Goal: Task Accomplishment & Management: Complete application form

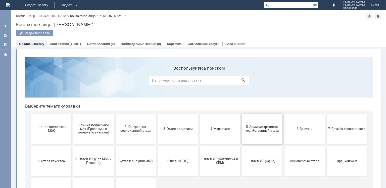
click at [259, 129] on span "5. Административно-хозяйственный отдел" at bounding box center [262, 129] width 37 height 8
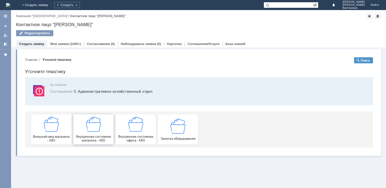
click at [99, 130] on img at bounding box center [93, 124] width 15 height 15
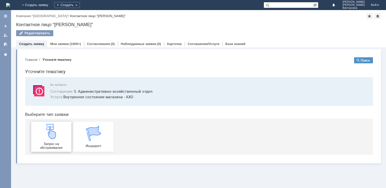
click at [62, 138] on div "Запрос на обслуживание" at bounding box center [51, 137] width 37 height 26
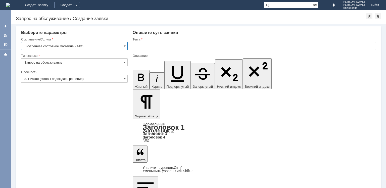
click at [163, 45] on input "text" at bounding box center [254, 46] width 243 height 8
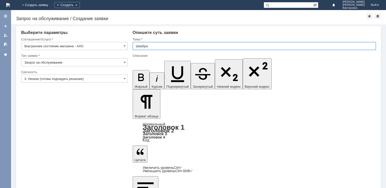
scroll to position [201, 0]
type input "Швабра"
click at [74, 78] on input "3. Низкая (готовы подождать решение)" at bounding box center [74, 79] width 107 height 8
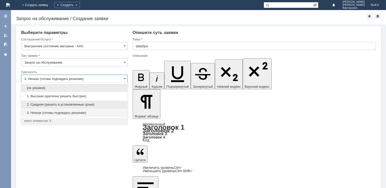
click at [52, 107] on div "2. Средняя (решить в установленные сроки)" at bounding box center [74, 105] width 106 height 8
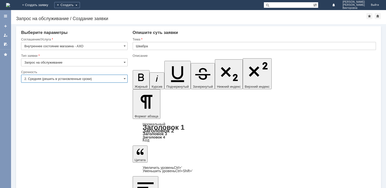
type input "2. Средняя (решить в установленные сроки)"
